Goal: Find contact information: Find contact information

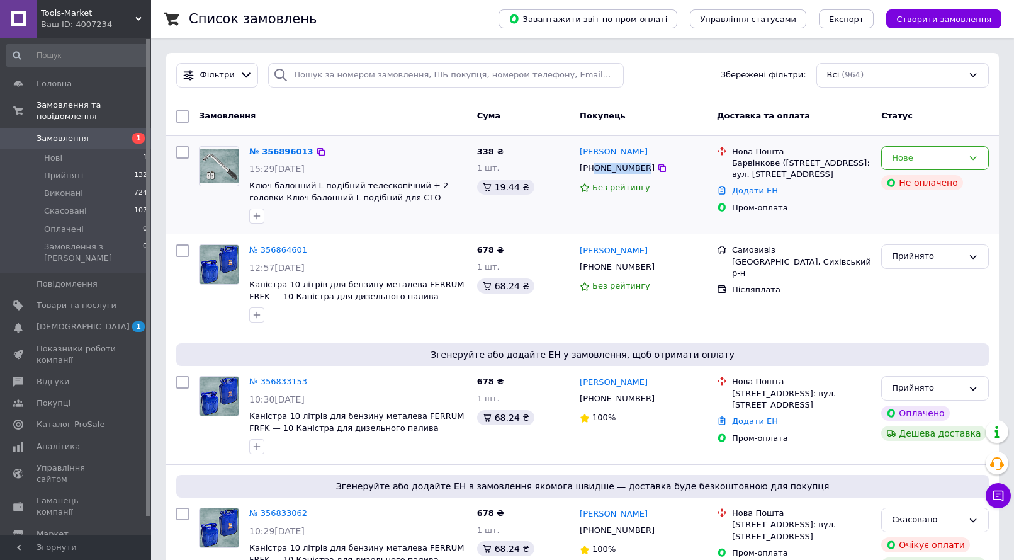
drag, startPoint x: 594, startPoint y: 172, endPoint x: 638, endPoint y: 173, distance: 44.1
click at [638, 173] on div "[PHONE_NUMBER]" at bounding box center [617, 168] width 80 height 16
copy div "0631811145"
copy span "Ключ балонний L-подібний телескопічний + 2 головки"
drag, startPoint x: 246, startPoint y: 181, endPoint x: 460, endPoint y: 183, distance: 213.4
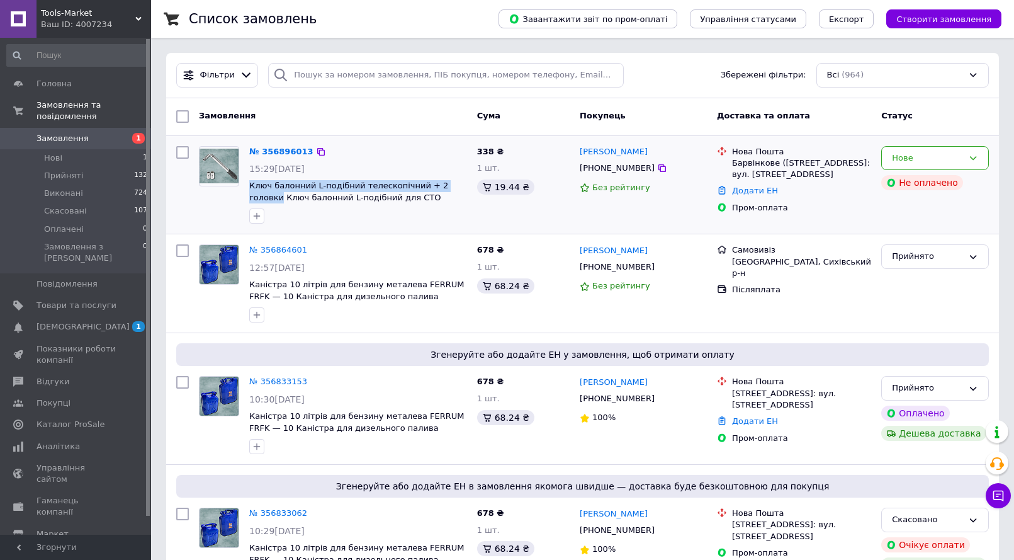
click at [460, 183] on div "№ 356896013 15:29, 12.08.2025 Ключ балонний L-подібний телескопічний + 2 головк…" at bounding box center [358, 185] width 228 height 88
click at [536, 222] on div "338 ₴ 1 шт. 19.44 ₴" at bounding box center [523, 185] width 103 height 88
click at [474, 215] on div "338 ₴ 1 шт. 19.44 ₴" at bounding box center [523, 185] width 103 height 88
click at [465, 210] on div at bounding box center [358, 216] width 223 height 20
click at [316, 151] on icon at bounding box center [321, 152] width 10 height 10
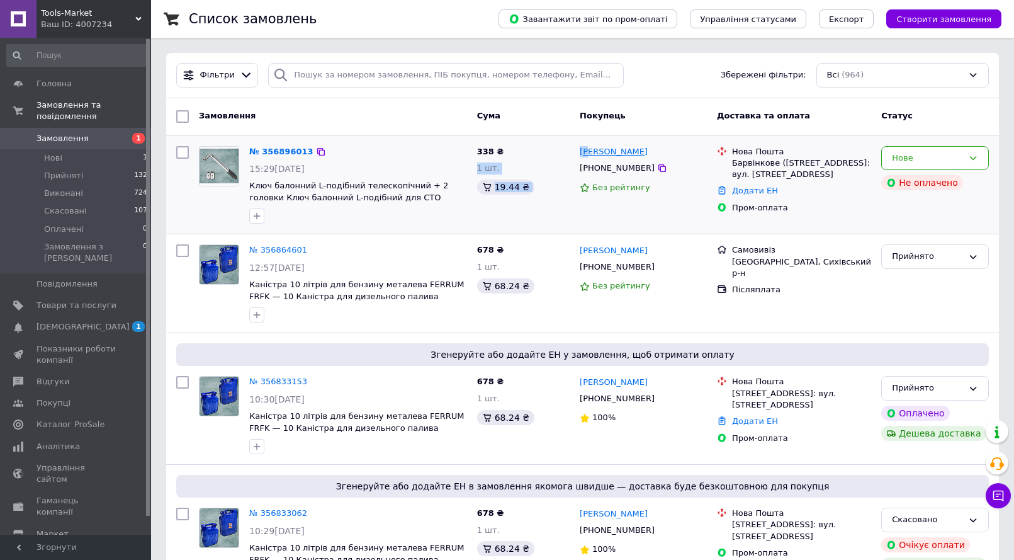
drag, startPoint x: 574, startPoint y: 150, endPoint x: 588, endPoint y: 152, distance: 14.6
click at [588, 152] on div "№ 356896013 15:29[DATE] Ключ балонний L-подібний телескопічний + 2 головки Ключ…" at bounding box center [582, 185] width 823 height 88
click at [625, 152] on div "[PERSON_NAME]" at bounding box center [644, 152] width 130 height 14
copy link "[PERSON_NAME]"
drag, startPoint x: 578, startPoint y: 150, endPoint x: 608, endPoint y: 152, distance: 29.6
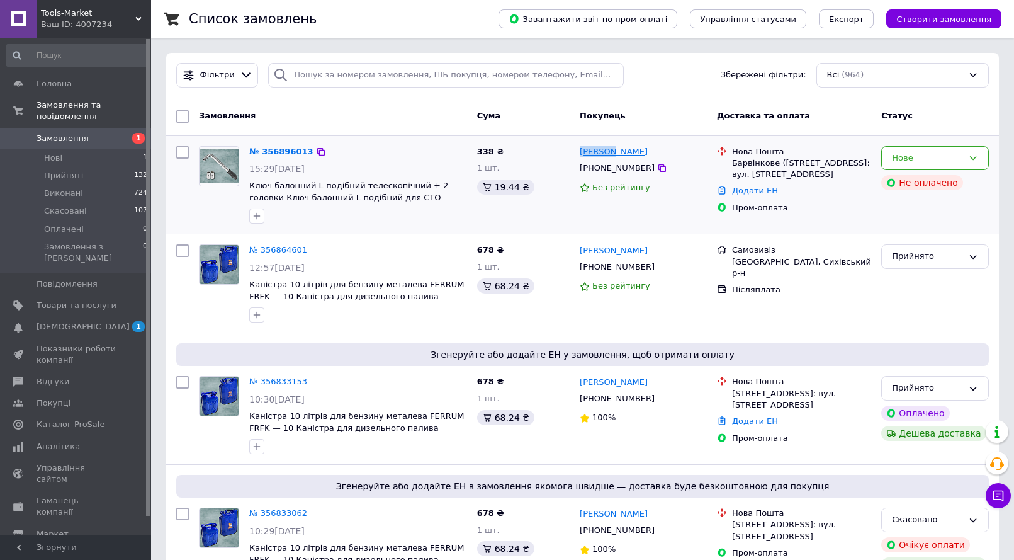
click at [608, 152] on div "[PERSON_NAME] [PHONE_NUMBER] Без рейтингу" at bounding box center [643, 185] width 137 height 88
drag, startPoint x: 310, startPoint y: 154, endPoint x: 308, endPoint y: 166, distance: 12.2
click at [316, 154] on icon at bounding box center [321, 152] width 10 height 10
